Goal: Task Accomplishment & Management: Manage account settings

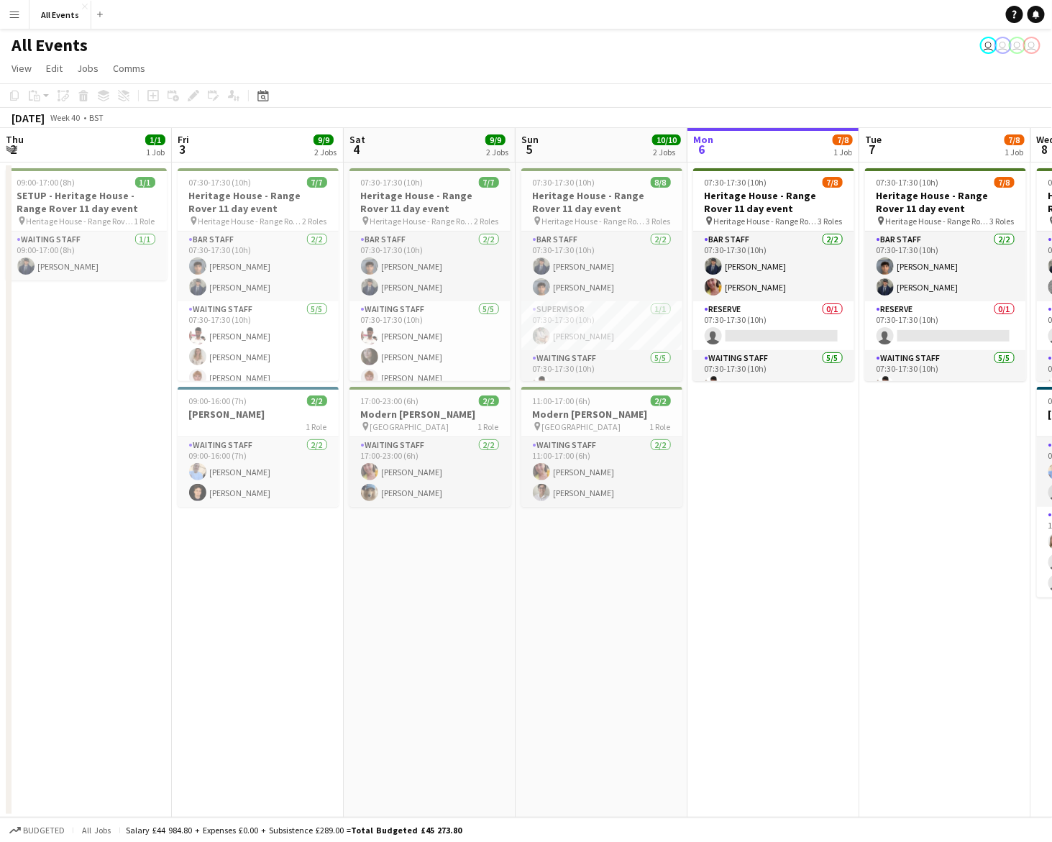
scroll to position [0, 343]
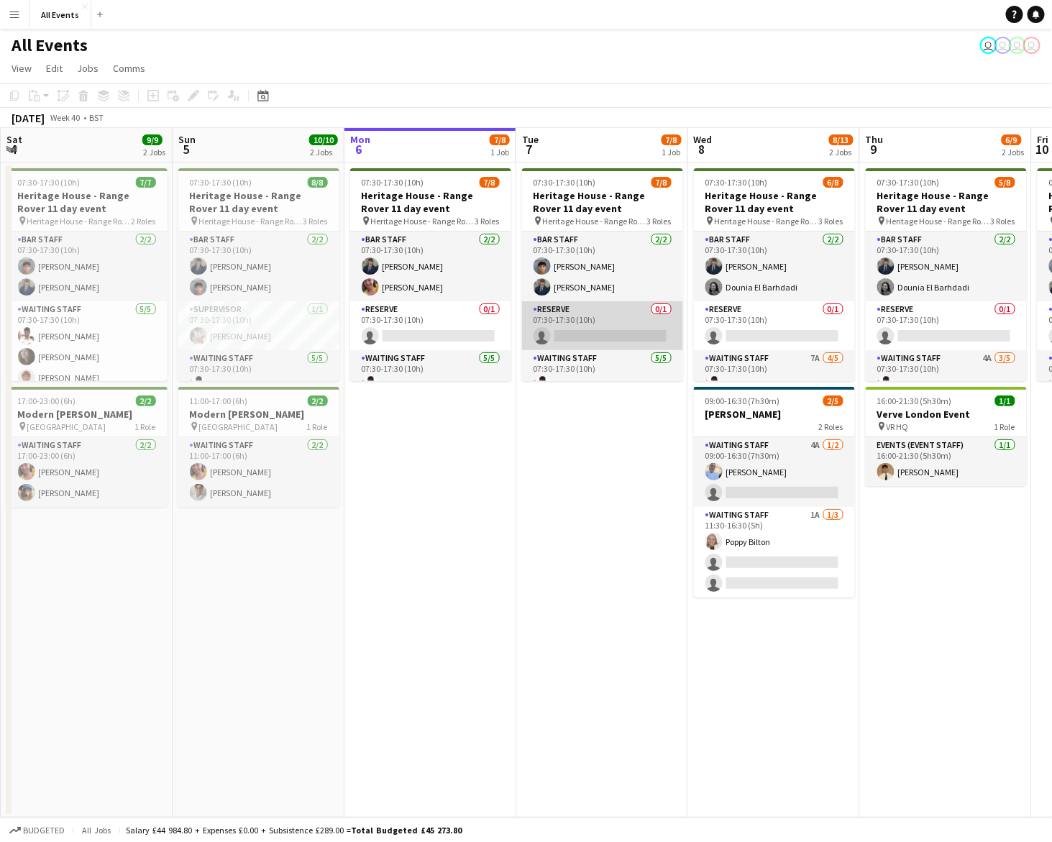
click at [676, 327] on app-card-role "Reserve 0/1 07:30-17:30 (10h) single-neutral-actions" at bounding box center [602, 325] width 161 height 49
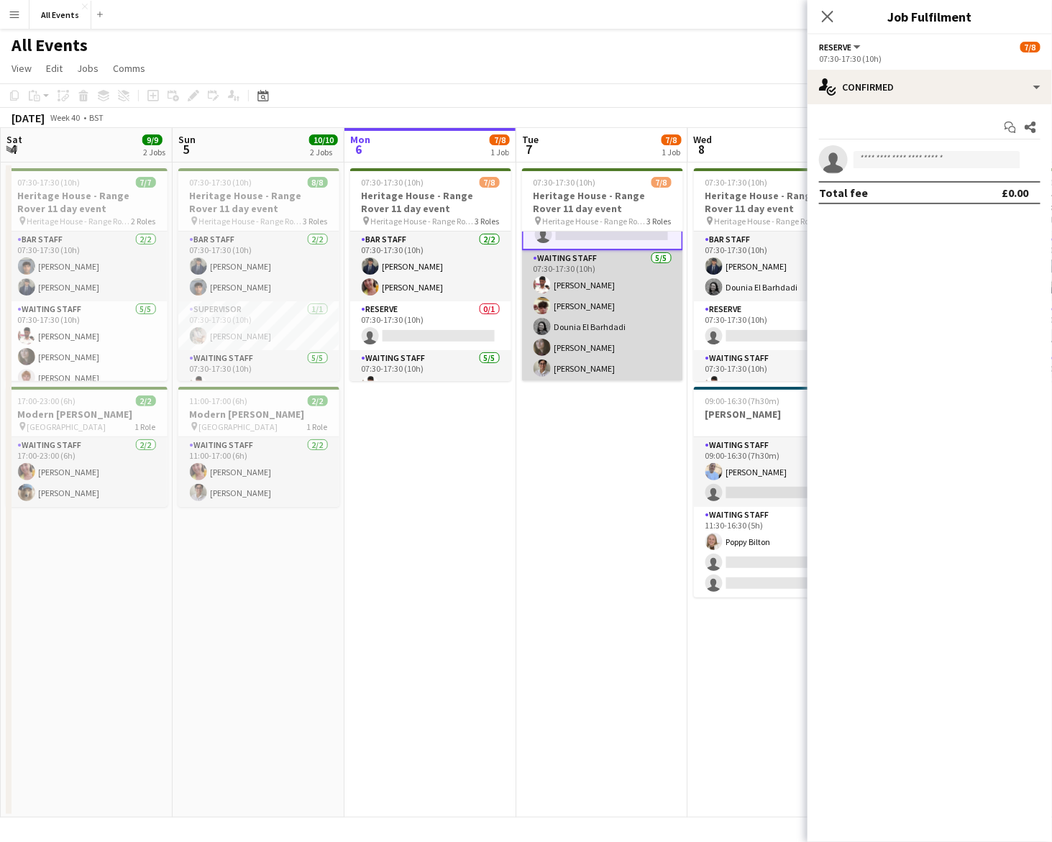
scroll to position [102, 0]
click at [587, 343] on app-card-role "Waiting Staff [DATE] 07:30-17:30 (10h) [PERSON_NAME] [PERSON_NAME] Dounia El Ba…" at bounding box center [602, 317] width 161 height 132
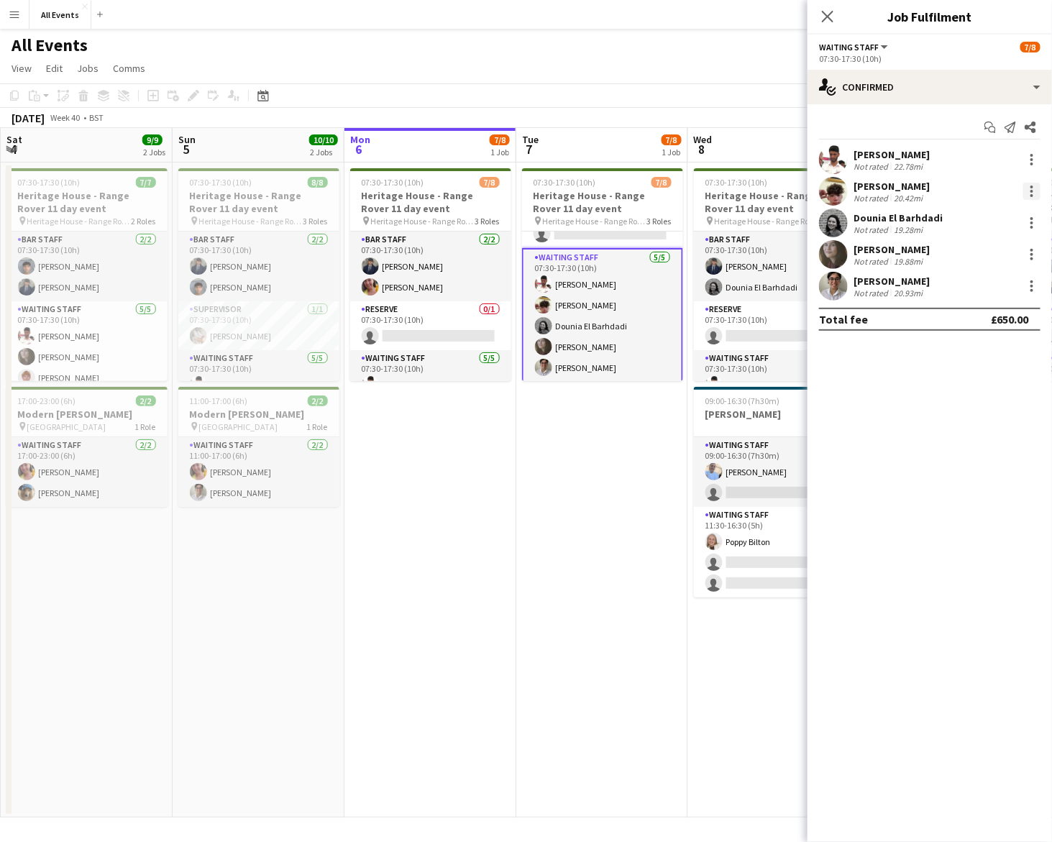
click at [1032, 185] on div at bounding box center [1031, 186] width 3 height 3
click at [999, 348] on button "Remove" at bounding box center [985, 355] width 112 height 35
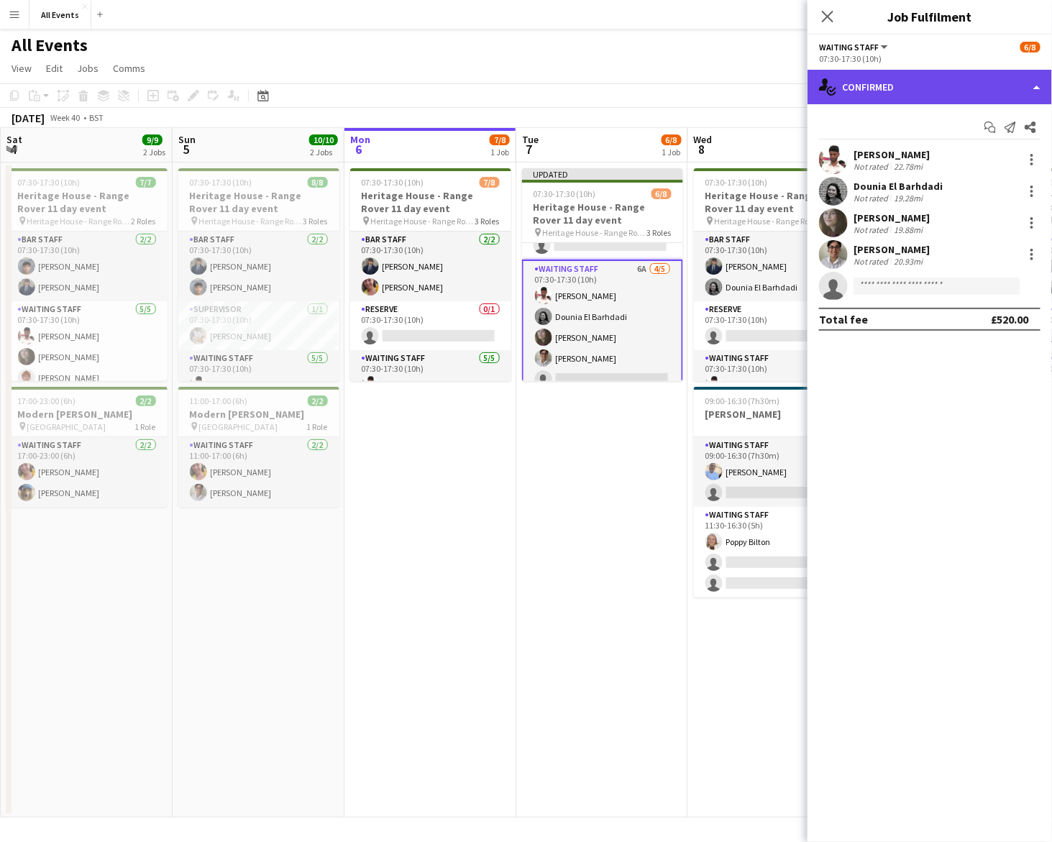
click at [952, 82] on div "single-neutral-actions-check-2 Confirmed" at bounding box center [929, 87] width 244 height 35
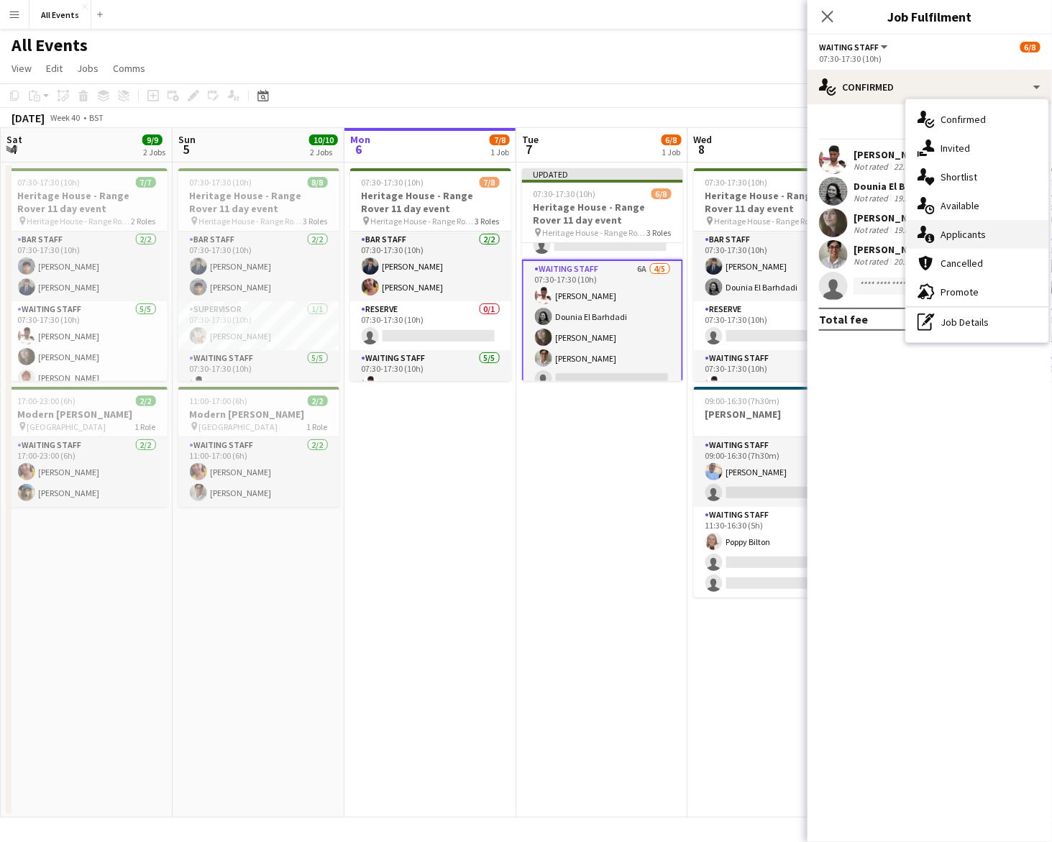
click at [972, 236] on span "Applicants" at bounding box center [962, 234] width 45 height 13
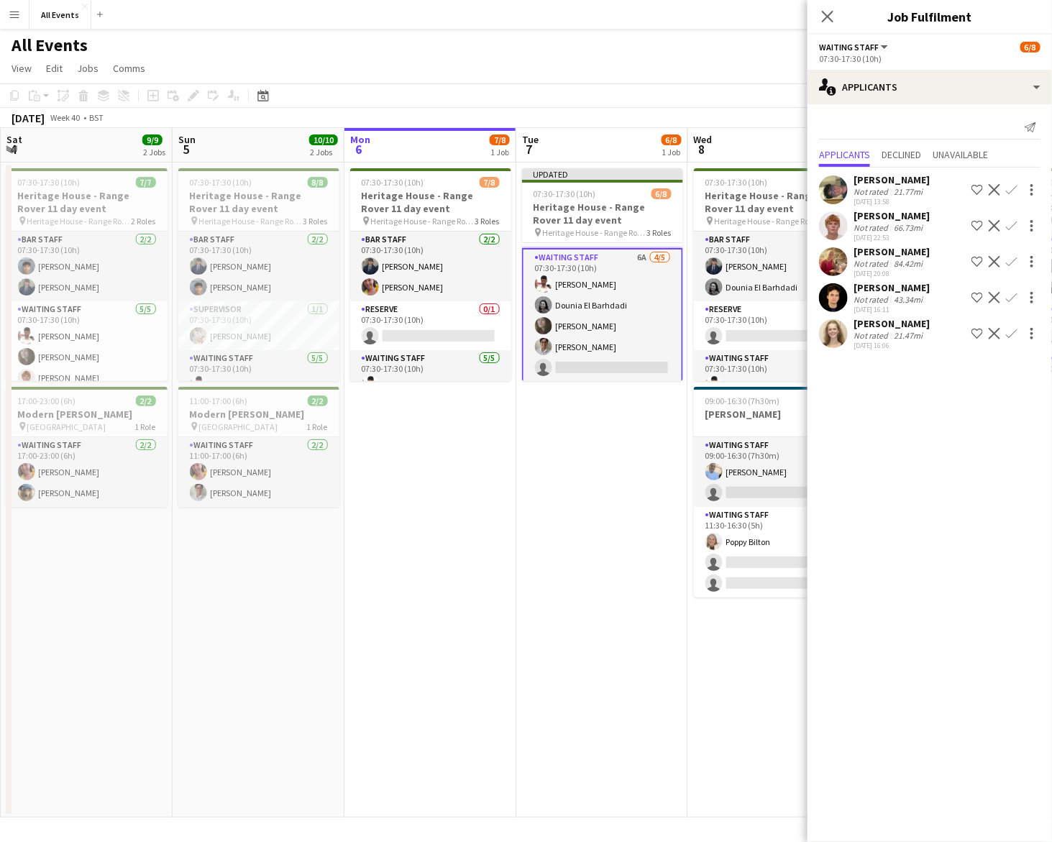
scroll to position [113, 0]
drag, startPoint x: 602, startPoint y: 443, endPoint x: 658, endPoint y: 373, distance: 89.5
click at [602, 443] on app-date-cell "Updated 07:30-17:30 (10h) 6/8 Heritage House - Range Rover 11 day event pin Her…" at bounding box center [602, 489] width 172 height 655
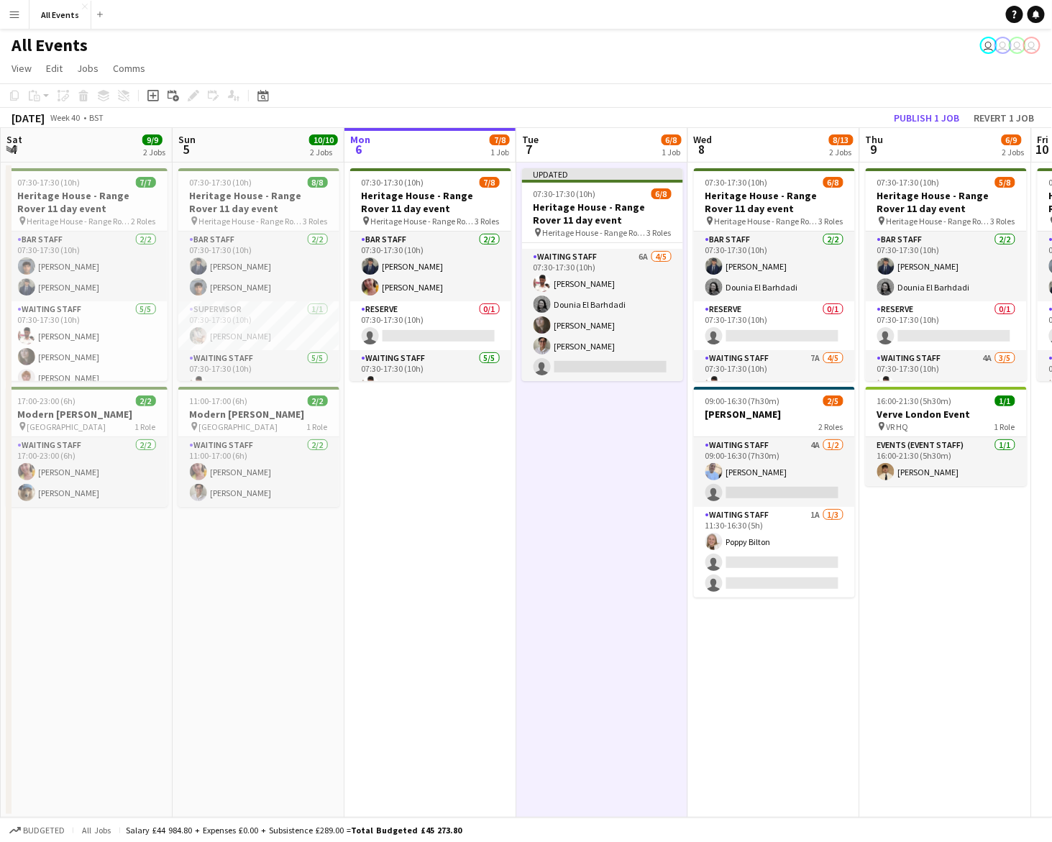
scroll to position [111, 0]
click at [755, 77] on app-page-menu "View Day view expanded Day view collapsed Month view Date picker Jump to [DATE]…" at bounding box center [526, 69] width 1052 height 27
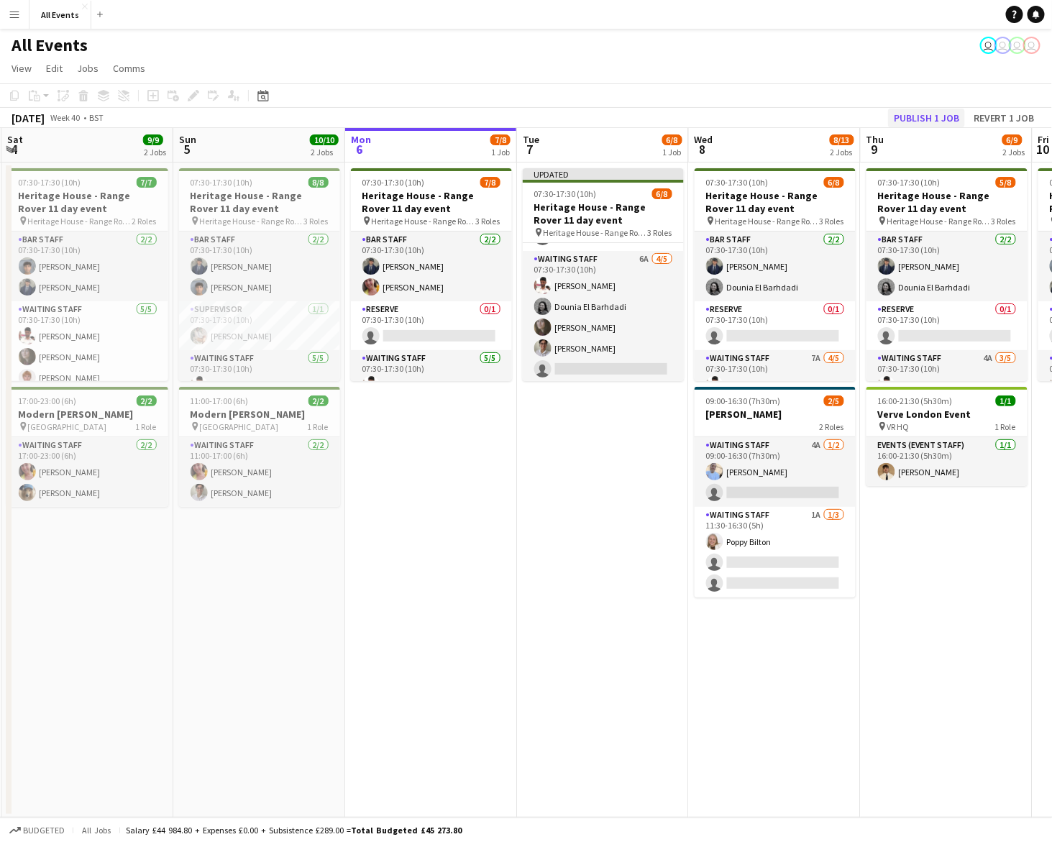
click at [911, 113] on button "Publish 1 job" at bounding box center [926, 118] width 77 height 19
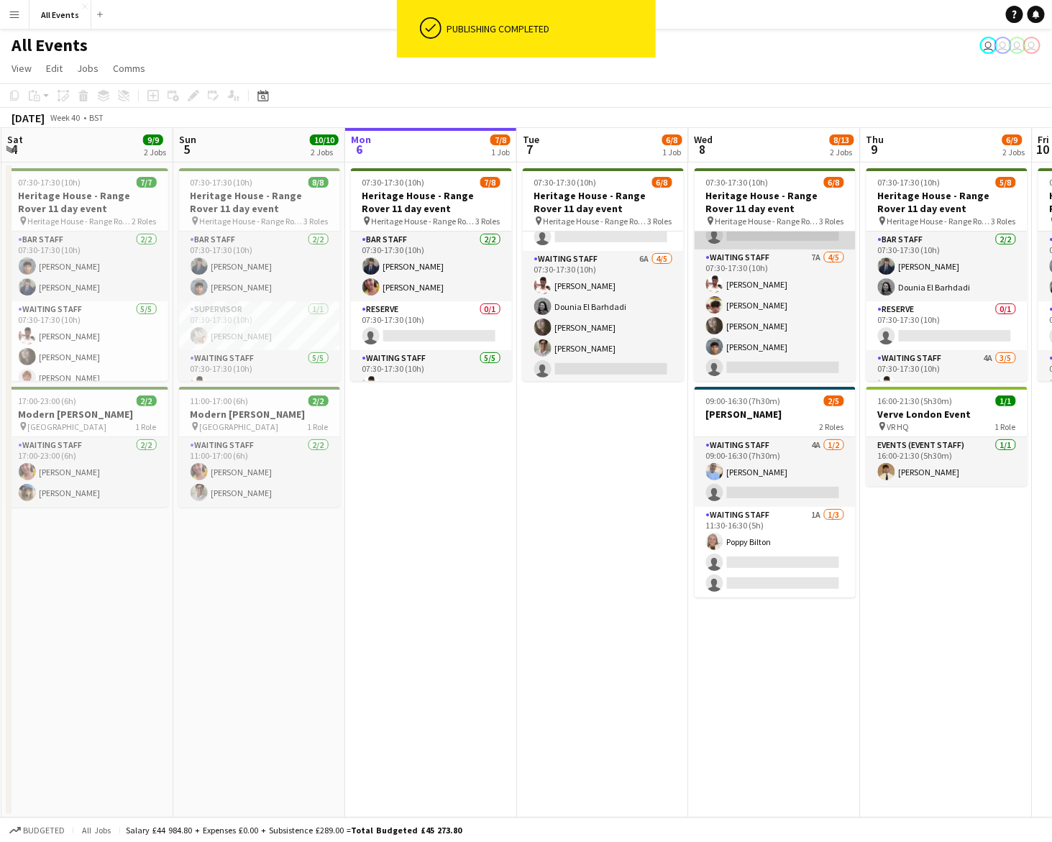
scroll to position [99, 0]
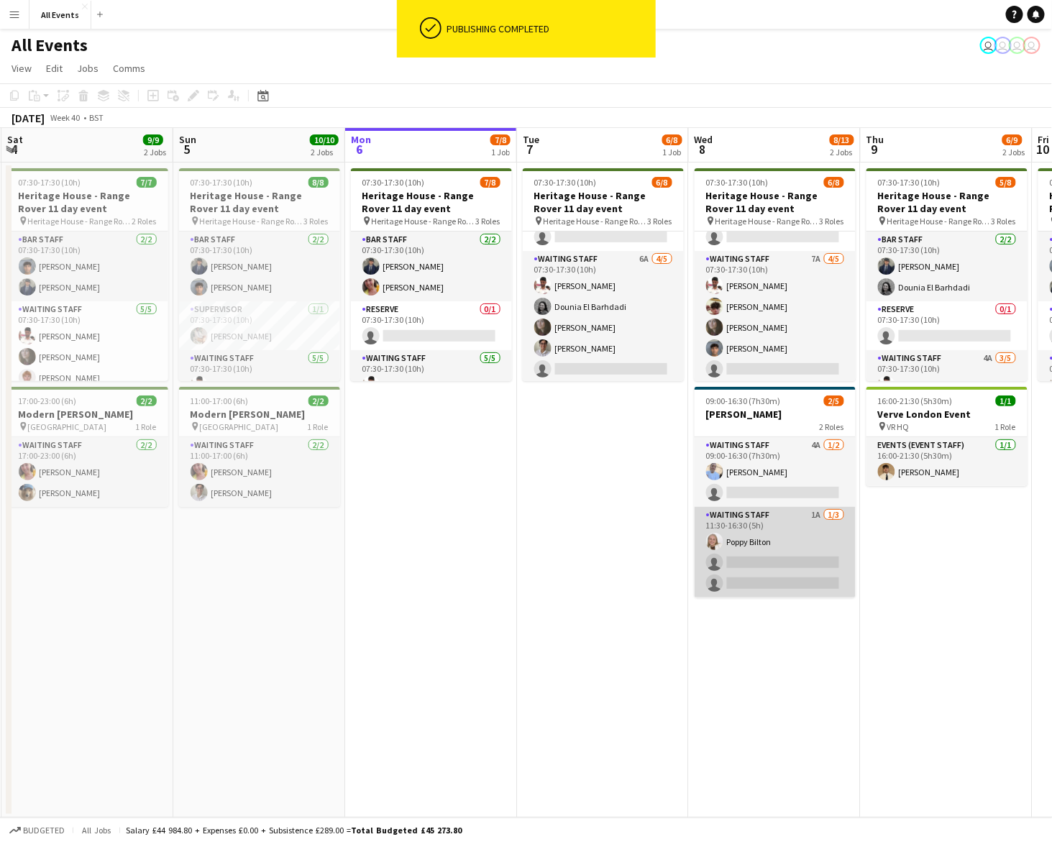
click at [780, 558] on app-card-role "Waiting Staff 1A [DATE] 11:30-16:30 (5h) [PERSON_NAME] single-neutral-actions s…" at bounding box center [774, 552] width 161 height 91
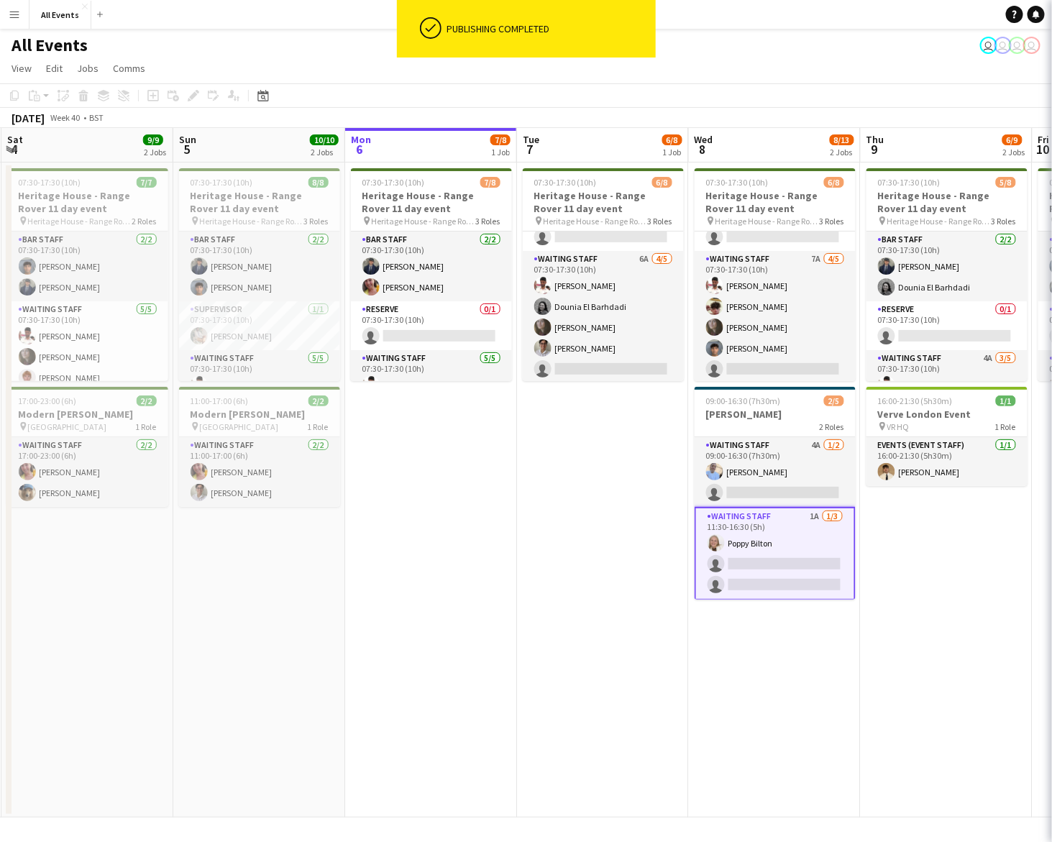
scroll to position [0, 341]
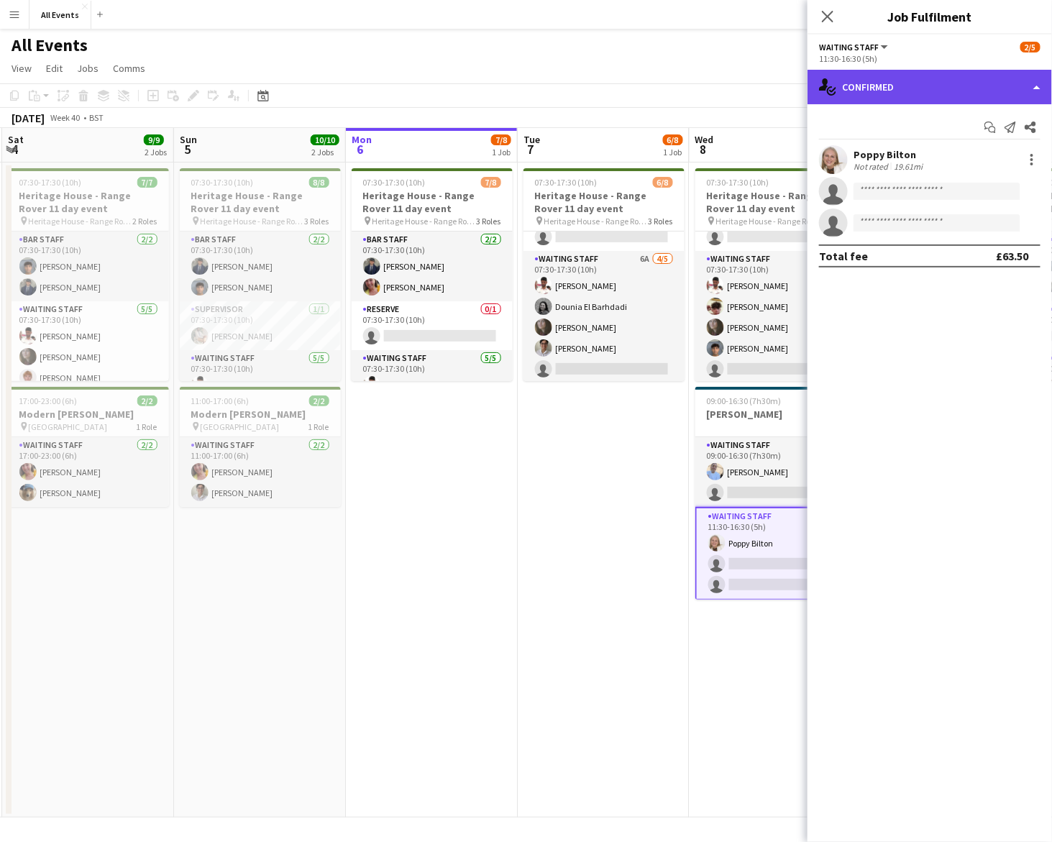
click at [904, 85] on div "single-neutral-actions-check-2 Confirmed" at bounding box center [929, 87] width 244 height 35
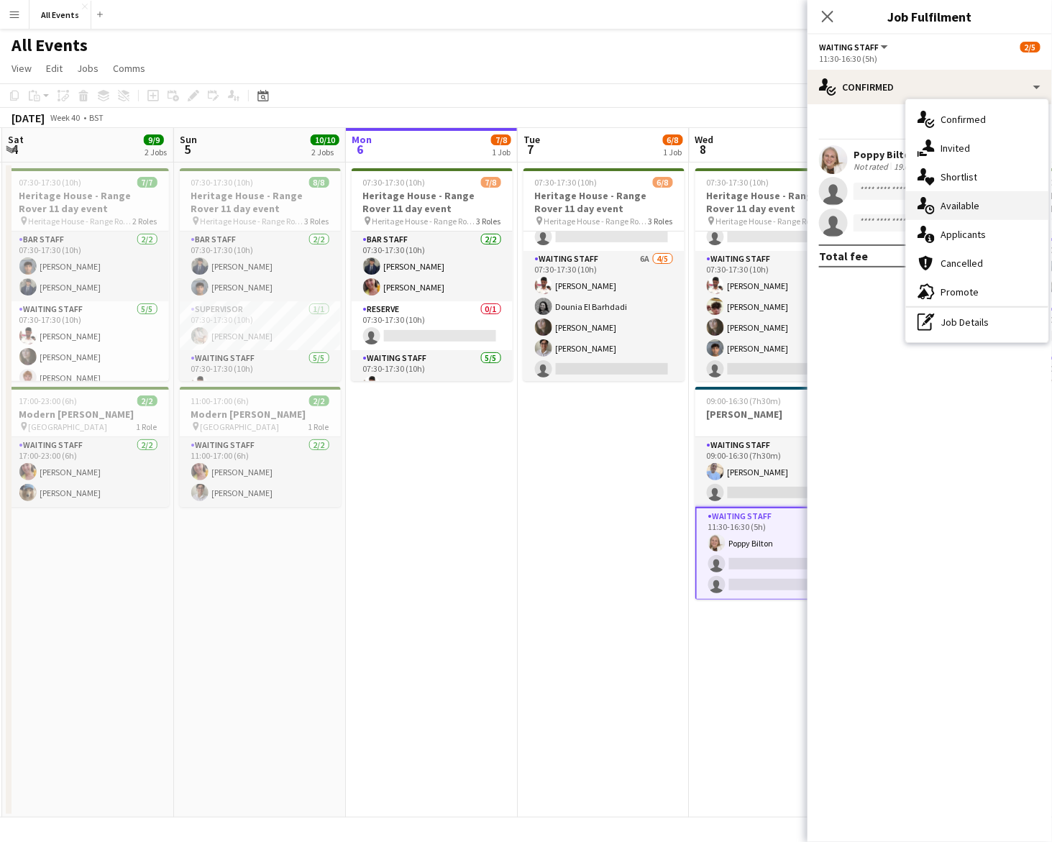
click at [950, 201] on span "Available" at bounding box center [959, 205] width 39 height 13
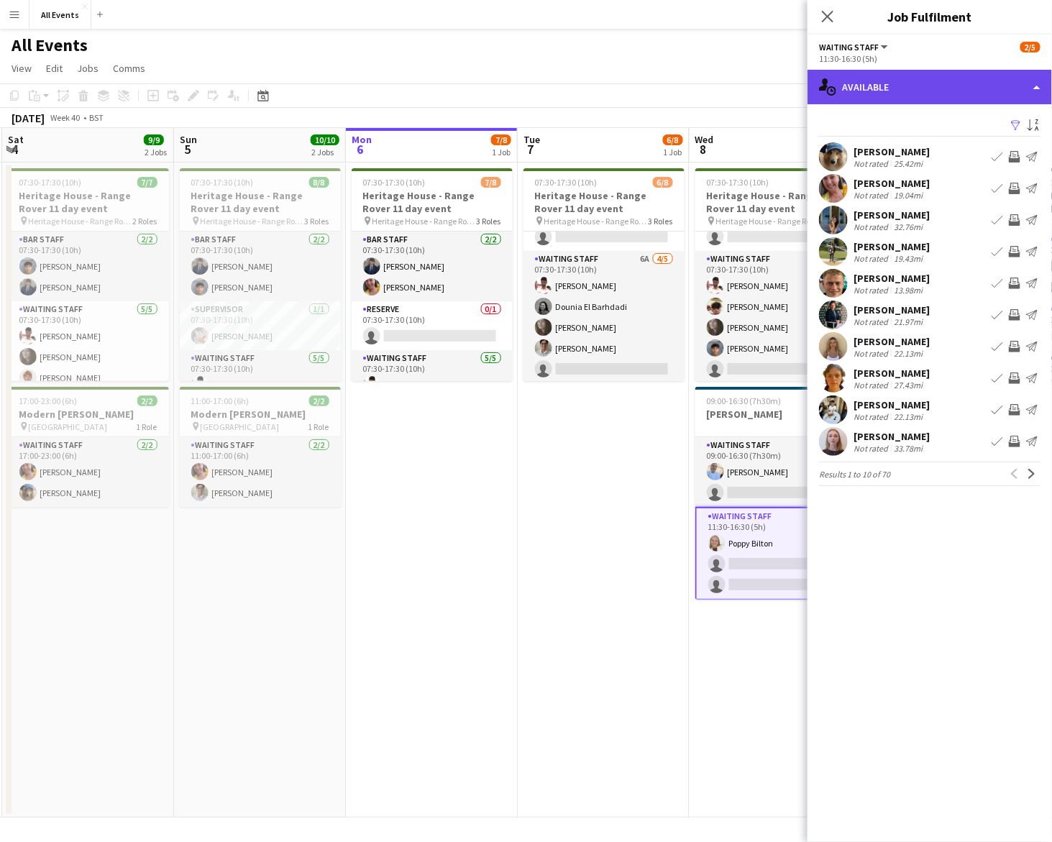
click at [924, 88] on div "single-neutral-actions-upload Available" at bounding box center [929, 87] width 244 height 35
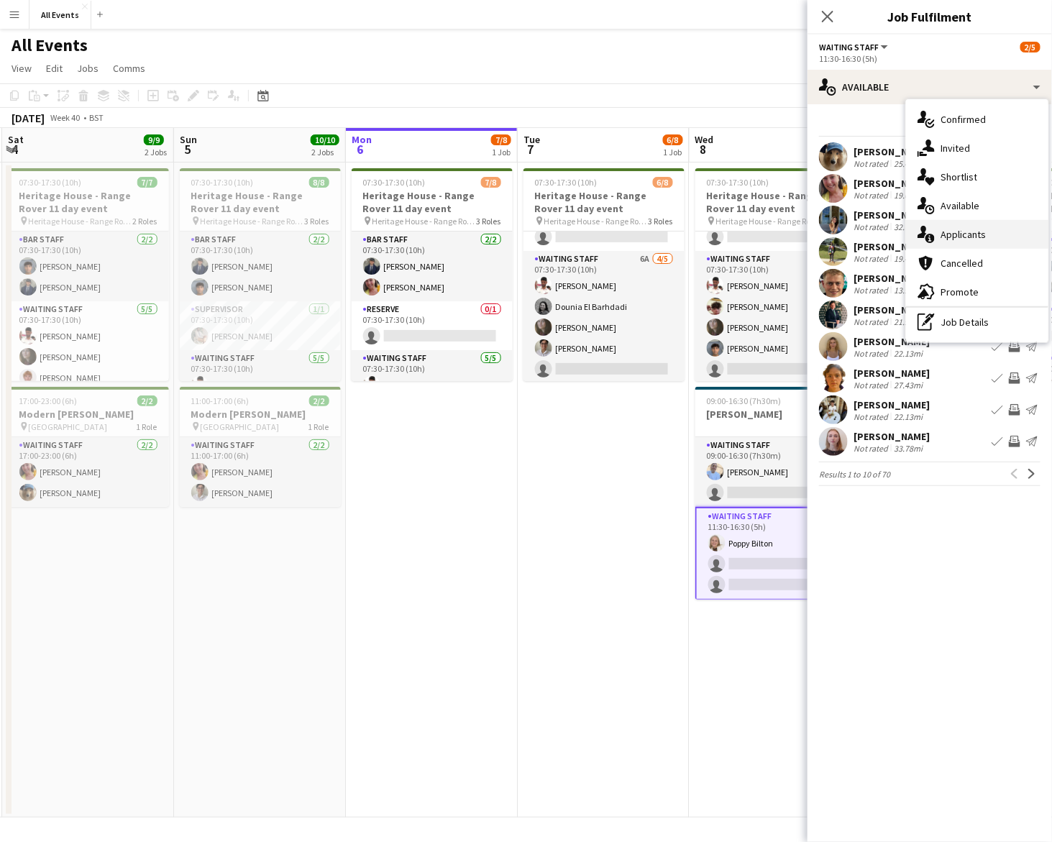
click at [964, 238] on span "Applicants" at bounding box center [962, 234] width 45 height 13
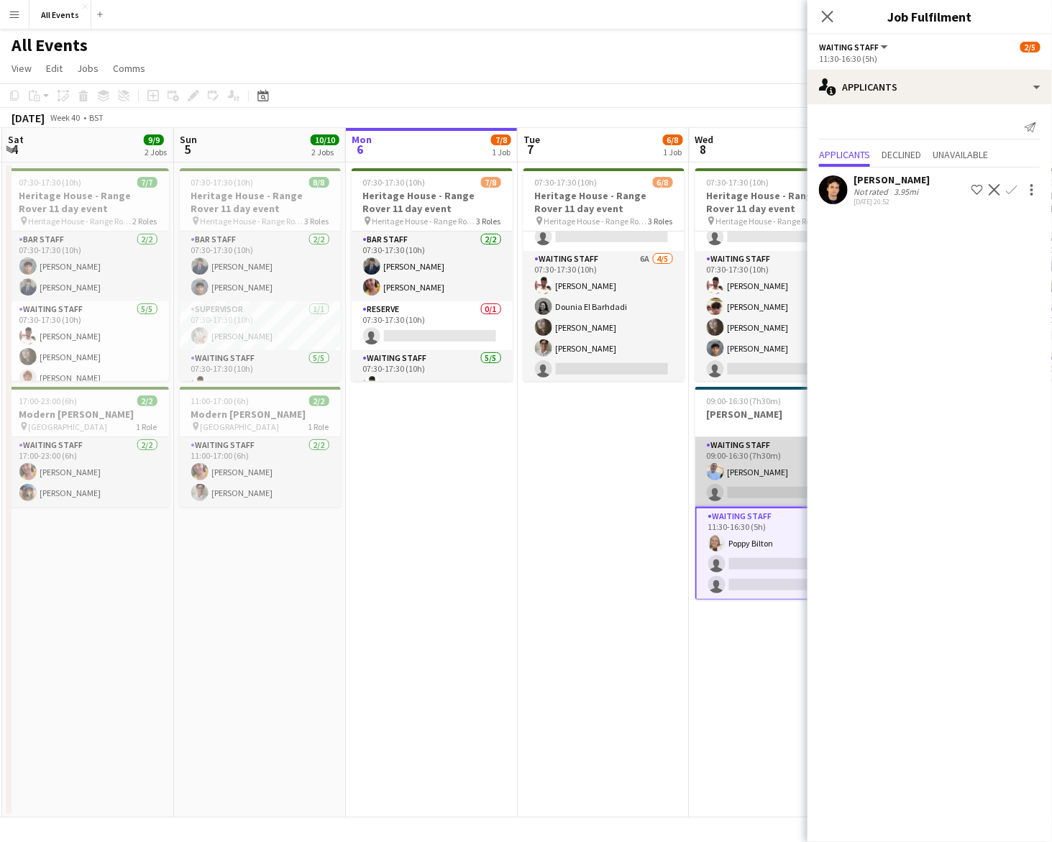
click at [772, 494] on app-card-role "Waiting Staff 4A [DATE] 09:00-16:30 (7h30m) [PERSON_NAME] single-neutral-actions" at bounding box center [775, 472] width 161 height 70
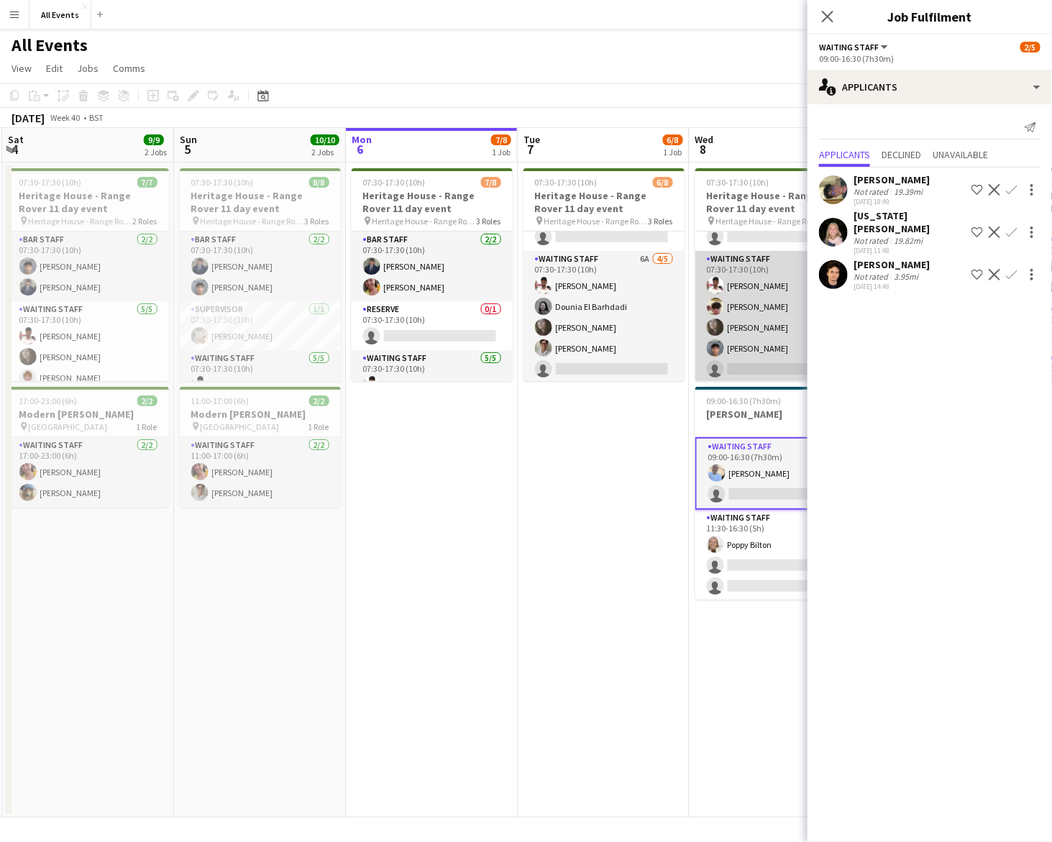
click at [740, 322] on app-card-role "Waiting Staff 7A [DATE] 07:30-17:30 (10h) [PERSON_NAME] [PERSON_NAME] [PERSON_N…" at bounding box center [775, 317] width 161 height 132
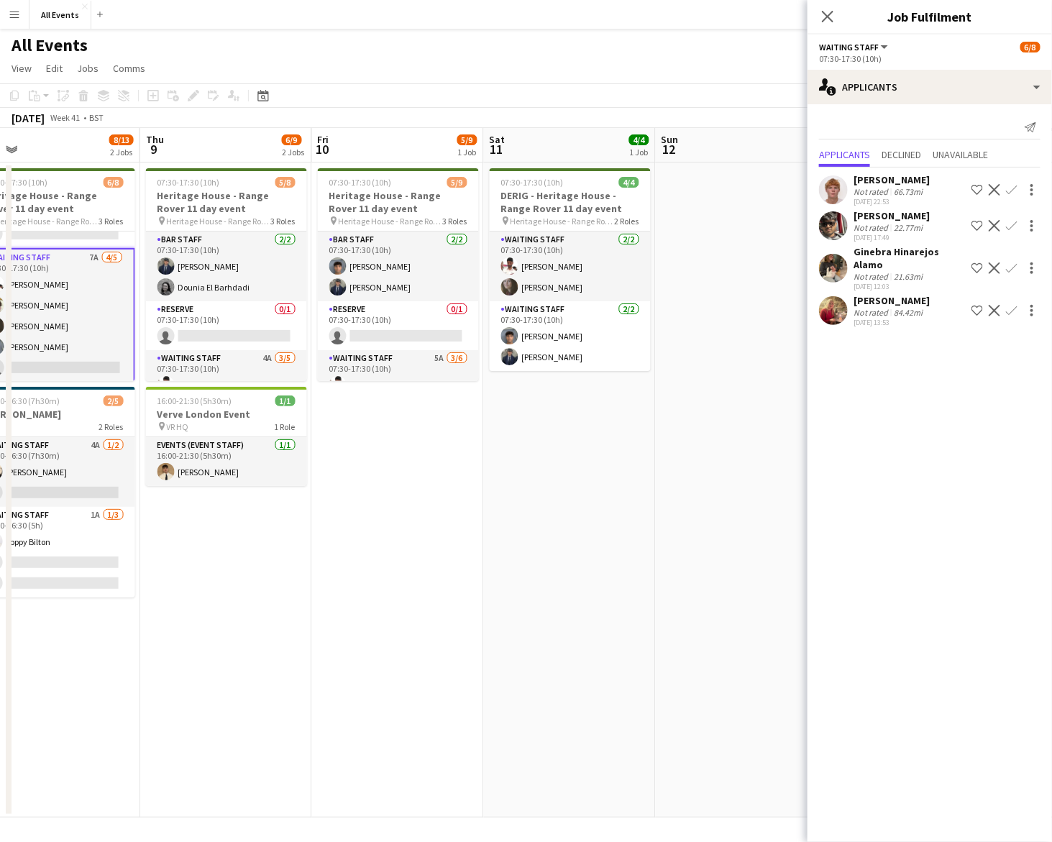
scroll to position [0, 388]
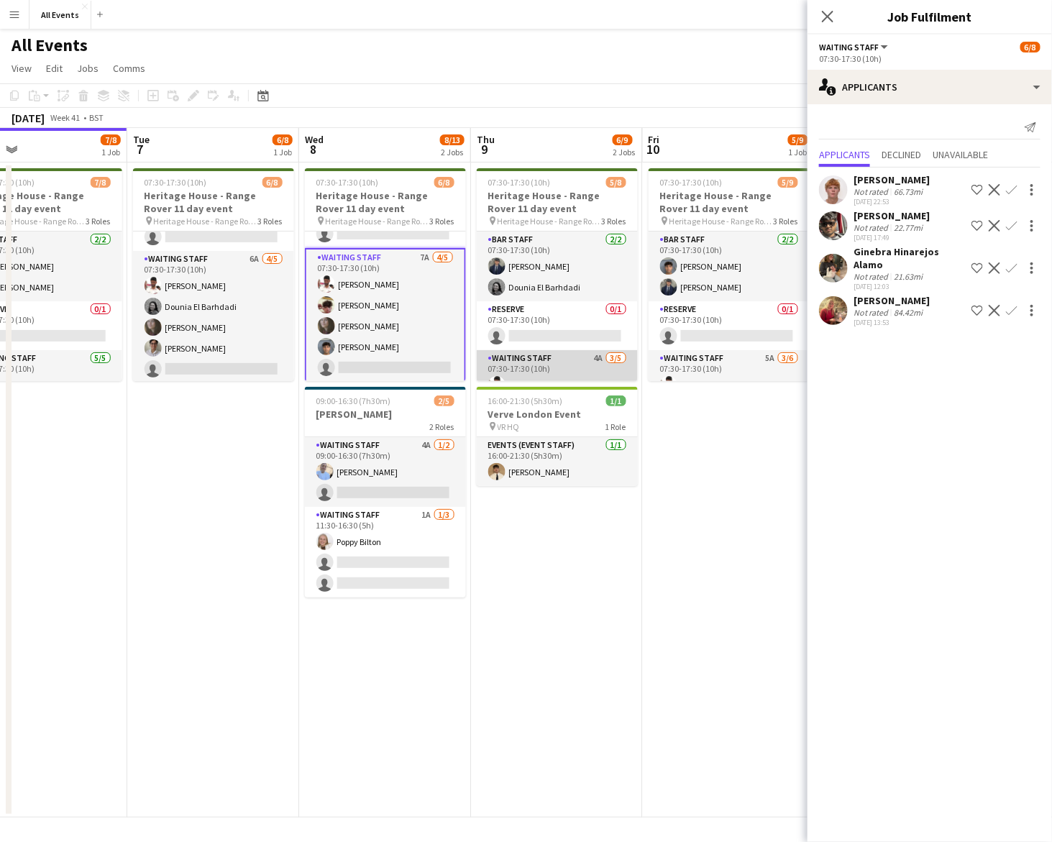
click at [601, 375] on app-card-role "Waiting Staff 4A [DATE] 07:30-17:30 (10h) [PERSON_NAME] Arya [PERSON_NAME] Popp…" at bounding box center [557, 416] width 161 height 132
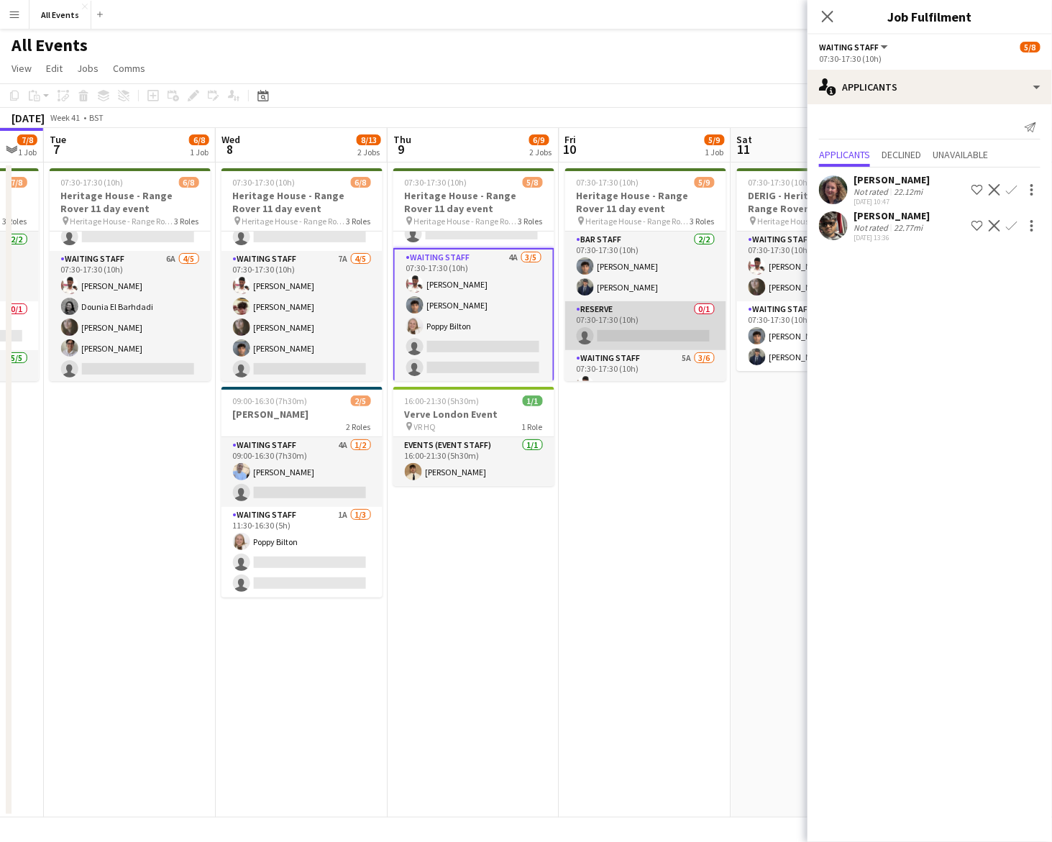
scroll to position [0, 482]
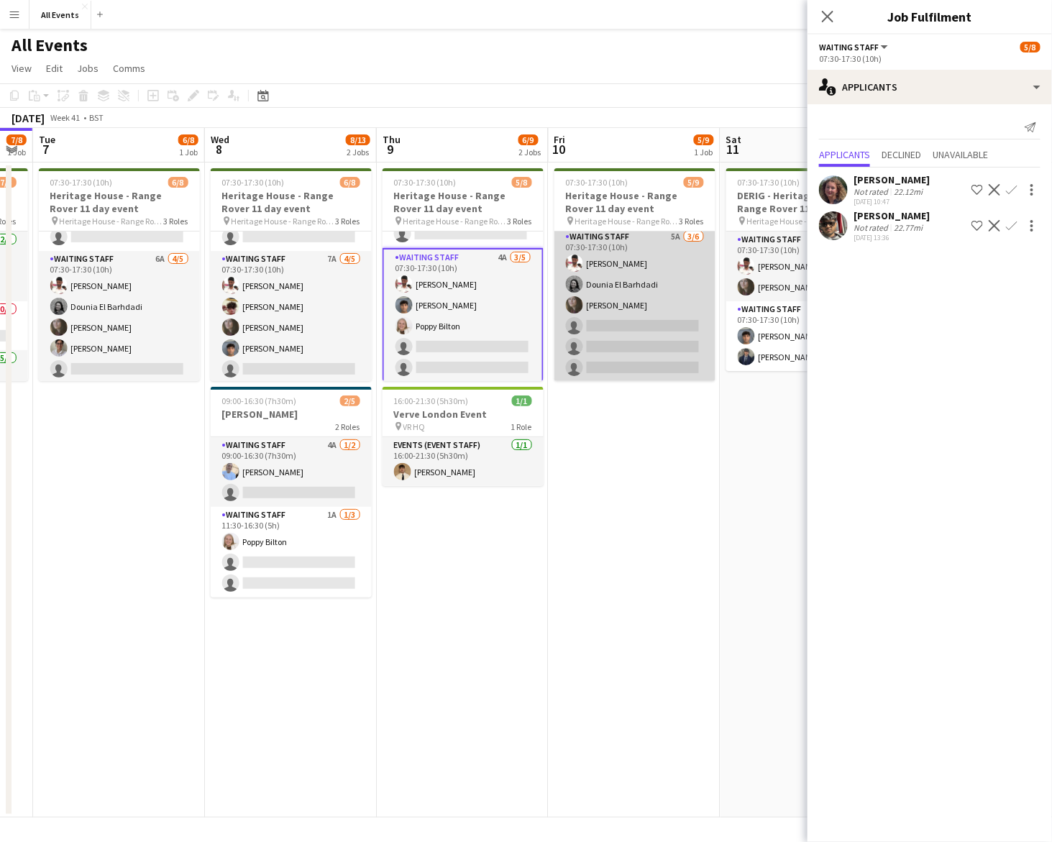
click at [652, 332] on app-card-role "Waiting Staff 5A [DATE] 07:30-17:30 (10h) [PERSON_NAME] Dounia El Barhdadi [PER…" at bounding box center [634, 305] width 161 height 153
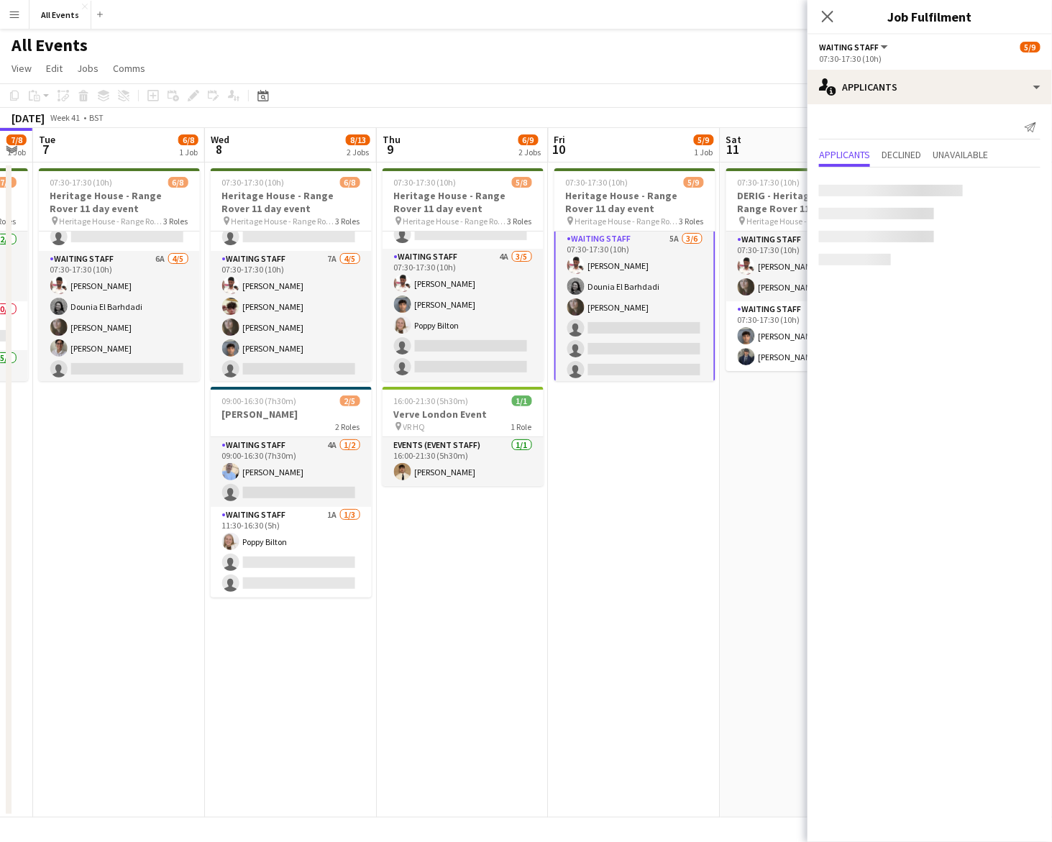
scroll to position [99, 0]
